Goal: Obtain resource: Obtain resource

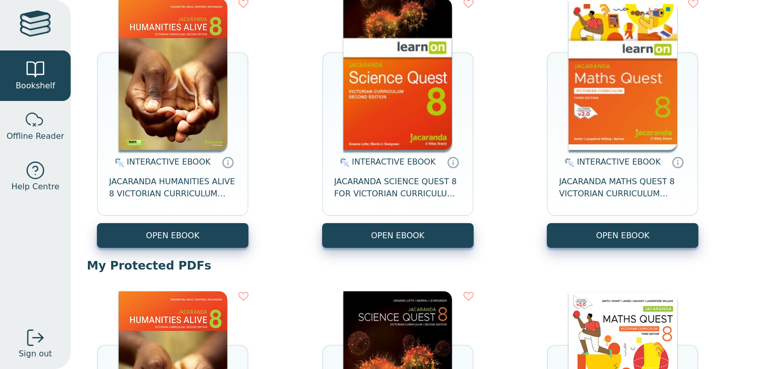
scroll to position [152, 0]
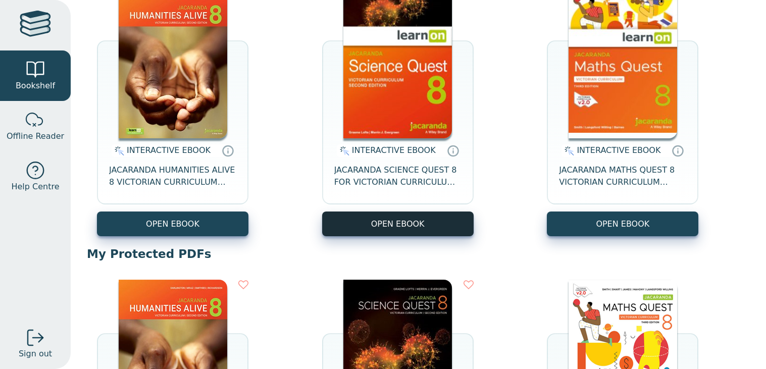
click at [445, 218] on button "OPEN EBOOK" at bounding box center [398, 224] width 152 height 25
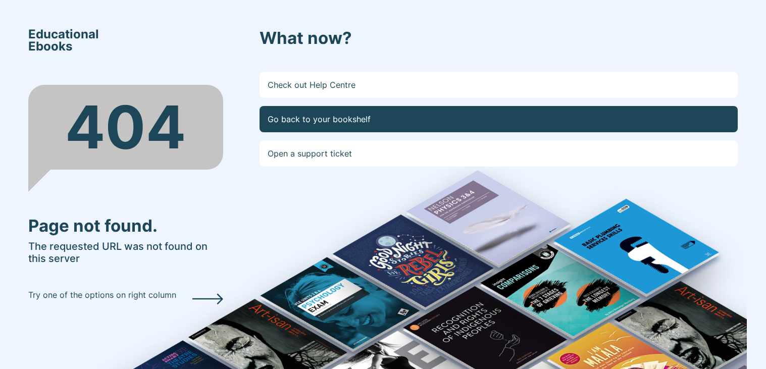
click at [374, 115] on link "Go back to your bookshelf" at bounding box center [499, 119] width 479 height 26
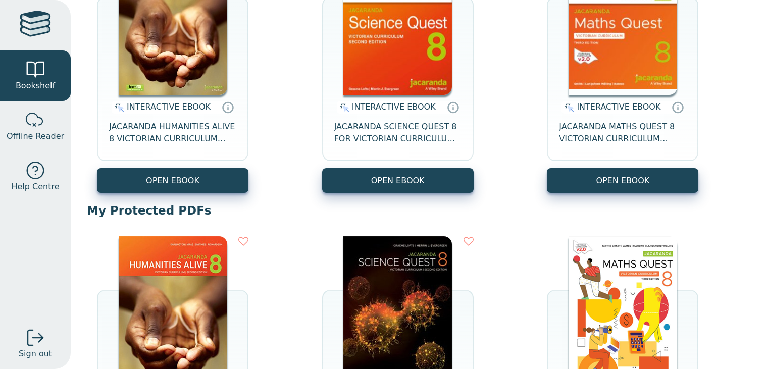
scroll to position [199, 0]
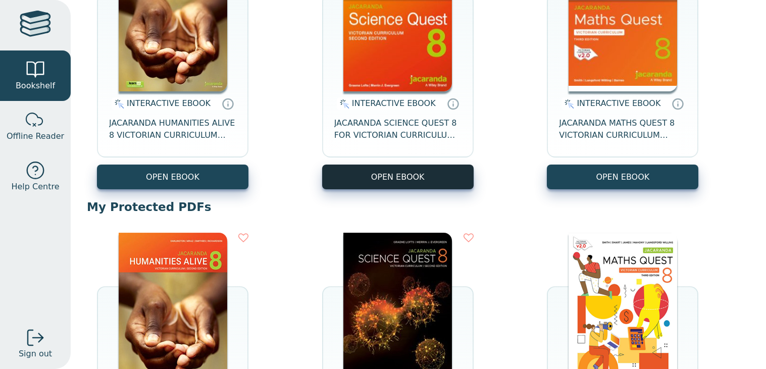
click at [443, 170] on button "OPEN EBOOK" at bounding box center [398, 177] width 152 height 25
